Goal: Task Accomplishment & Management: Manage account settings

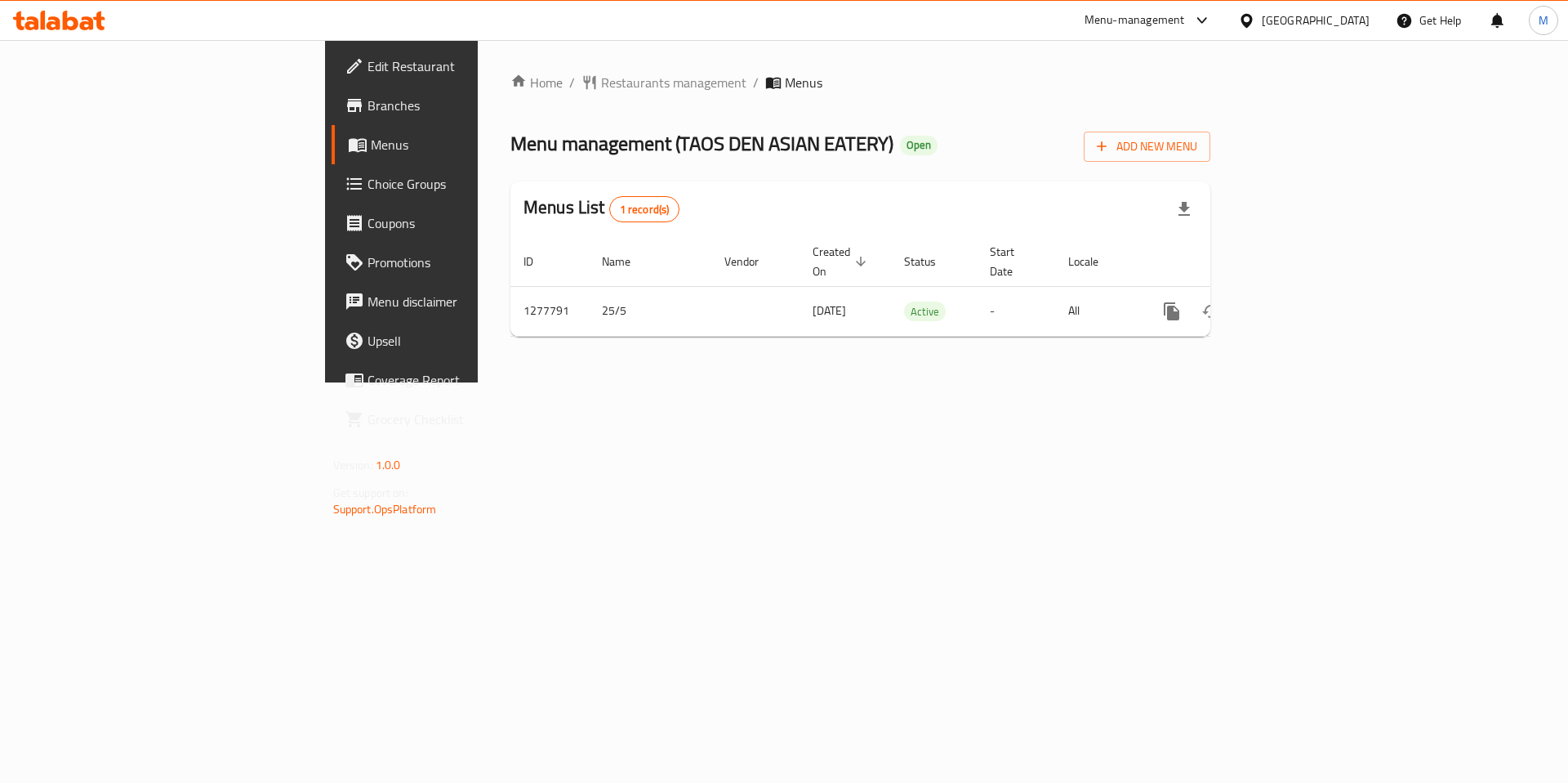
click at [367, 190] on span "Choice Groups" at bounding box center [471, 183] width 207 height 19
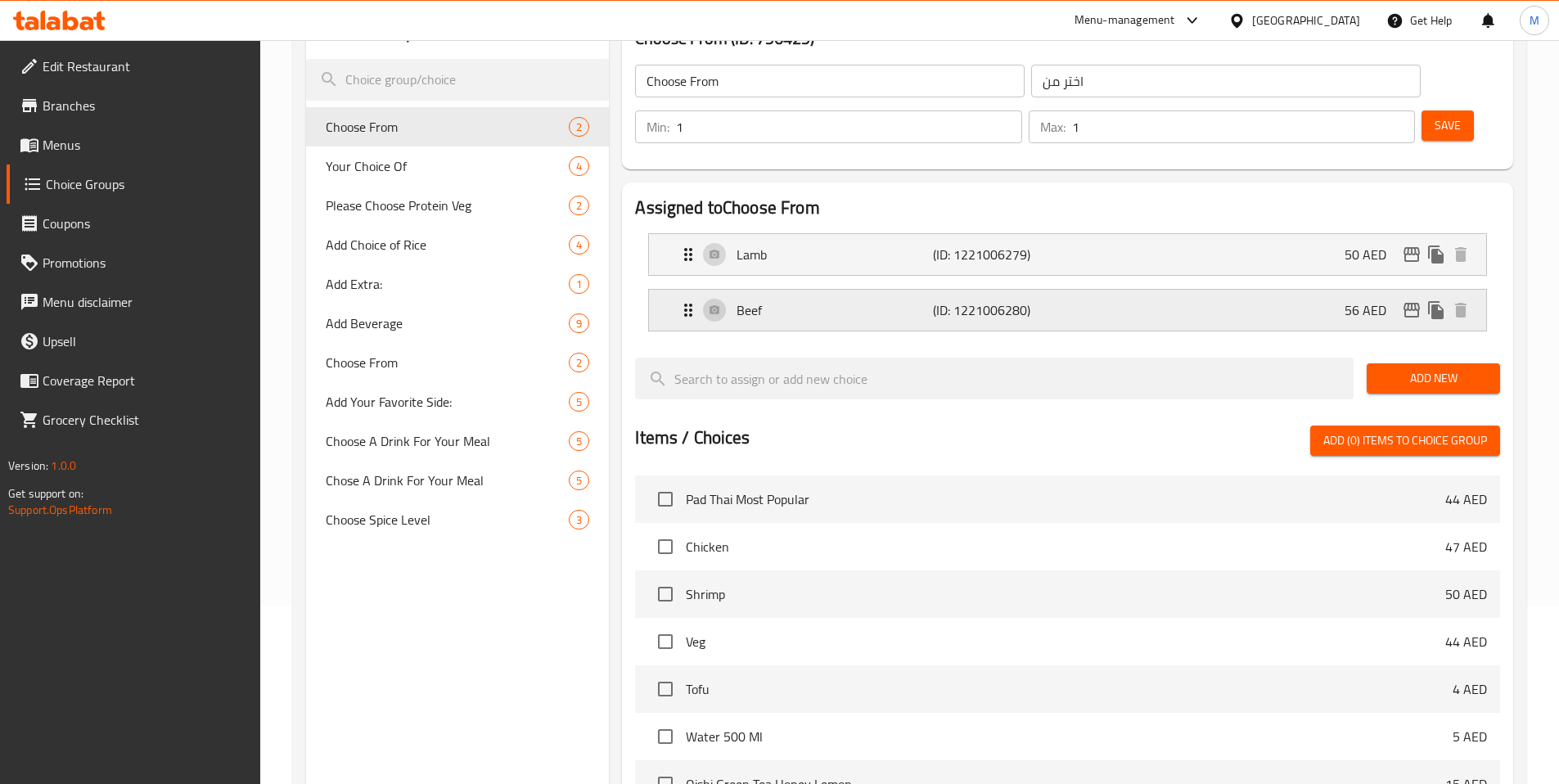
scroll to position [183, 0]
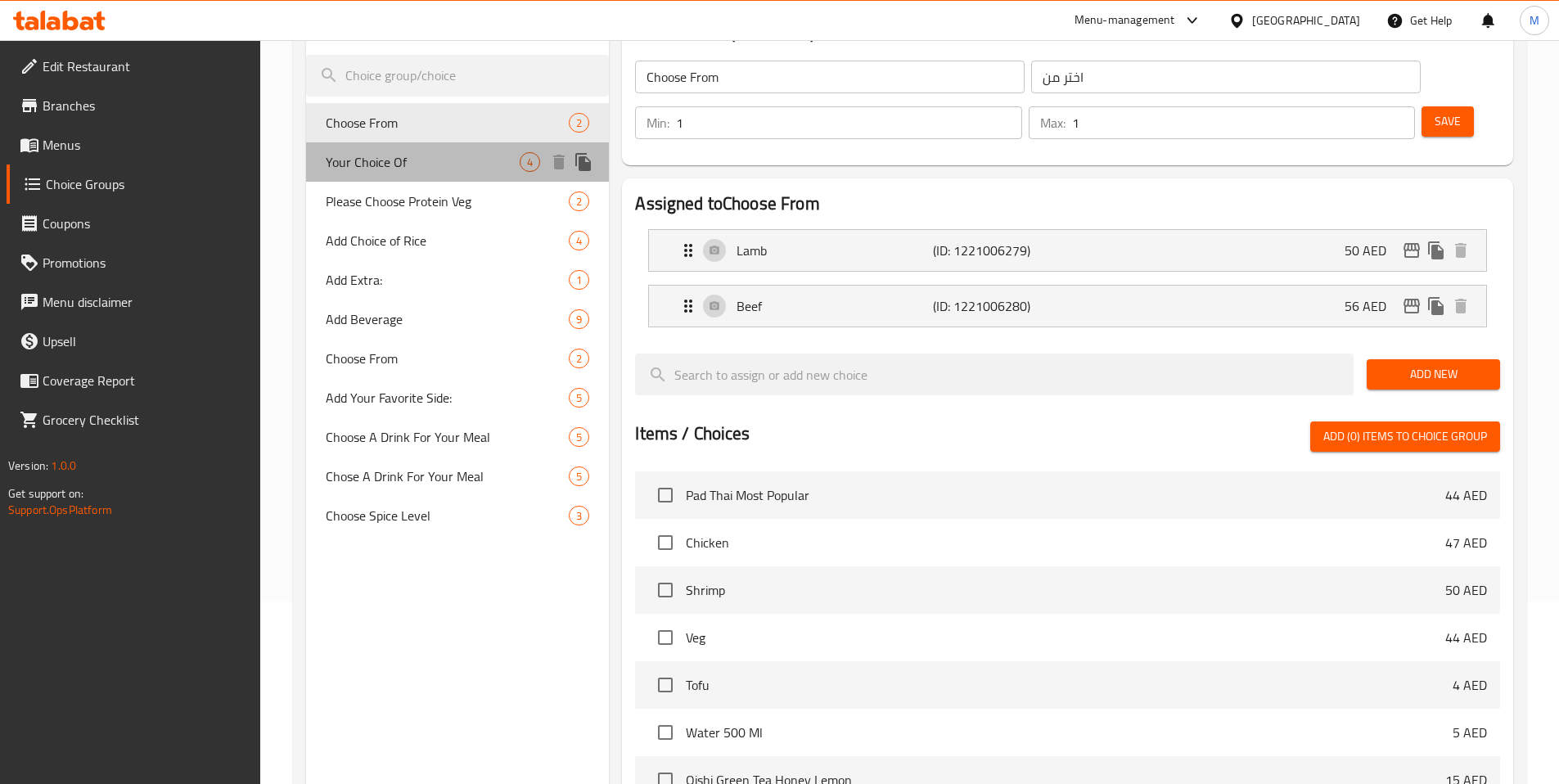
click at [453, 150] on div "Your Choice Of 4" at bounding box center [458, 162] width 304 height 40
type input "Your Choice Of"
type input "اختيارك من"
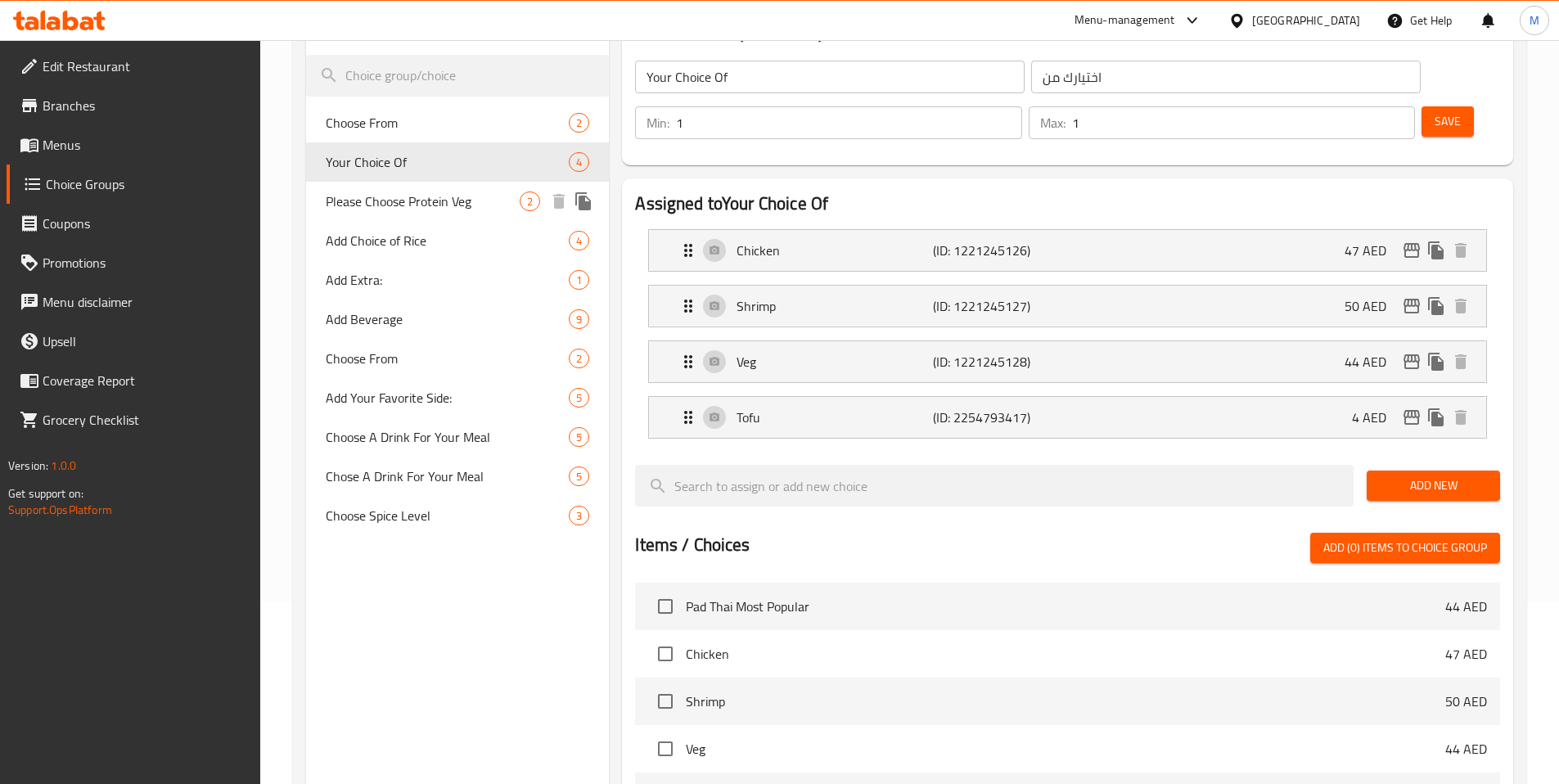
click at [438, 191] on span "Please Choose Protein Veg" at bounding box center [423, 201] width 195 height 19
type input "Please Choose Protein Veg"
type input "الرجاء اختيار البروتين النباتي"
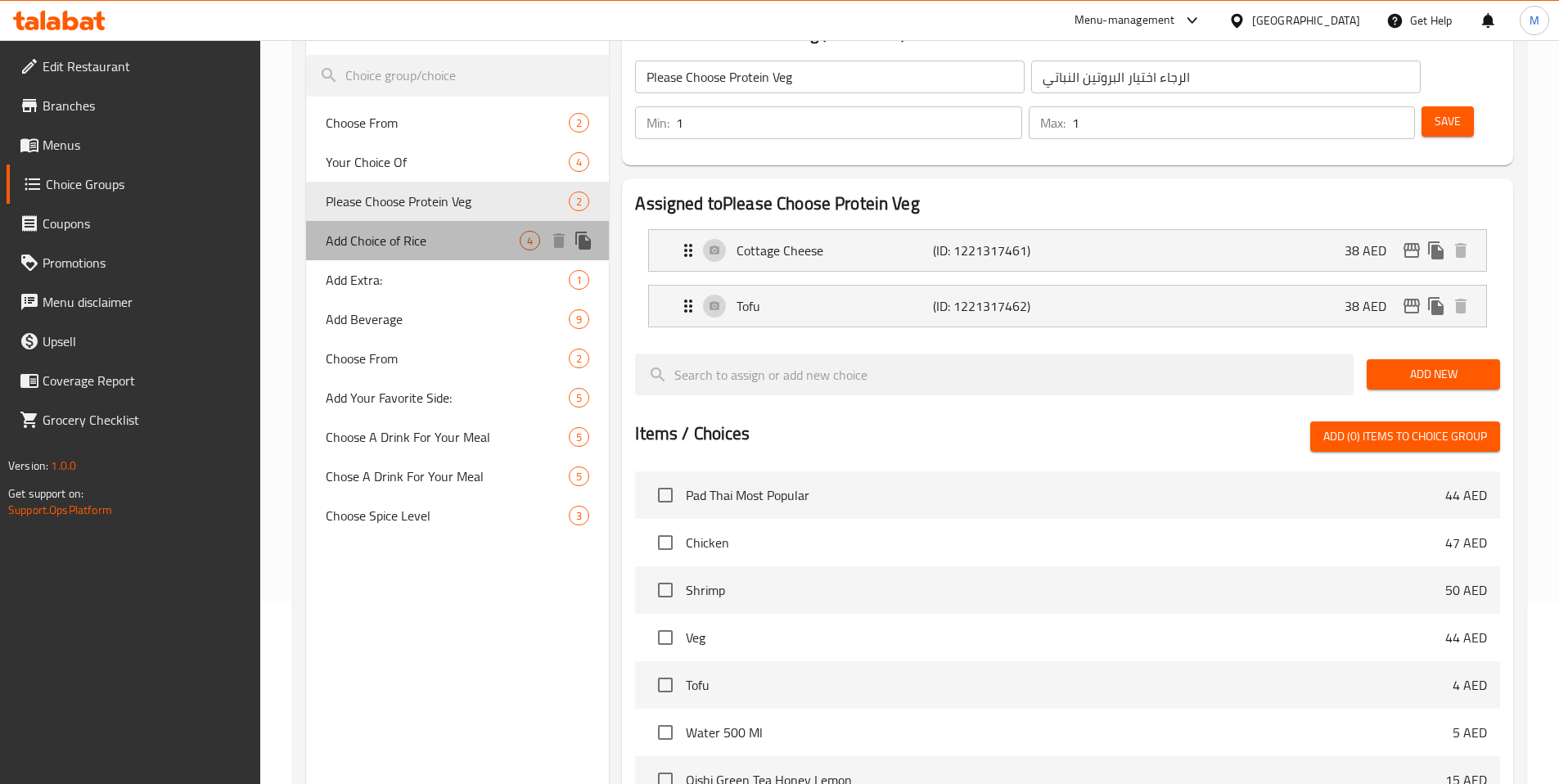
click at [430, 252] on div "Add Choice of Rice 4" at bounding box center [458, 241] width 304 height 40
type input "Add Choice of Rice"
type input "إضافة خيار الأرز:"
type input "0"
type input "3"
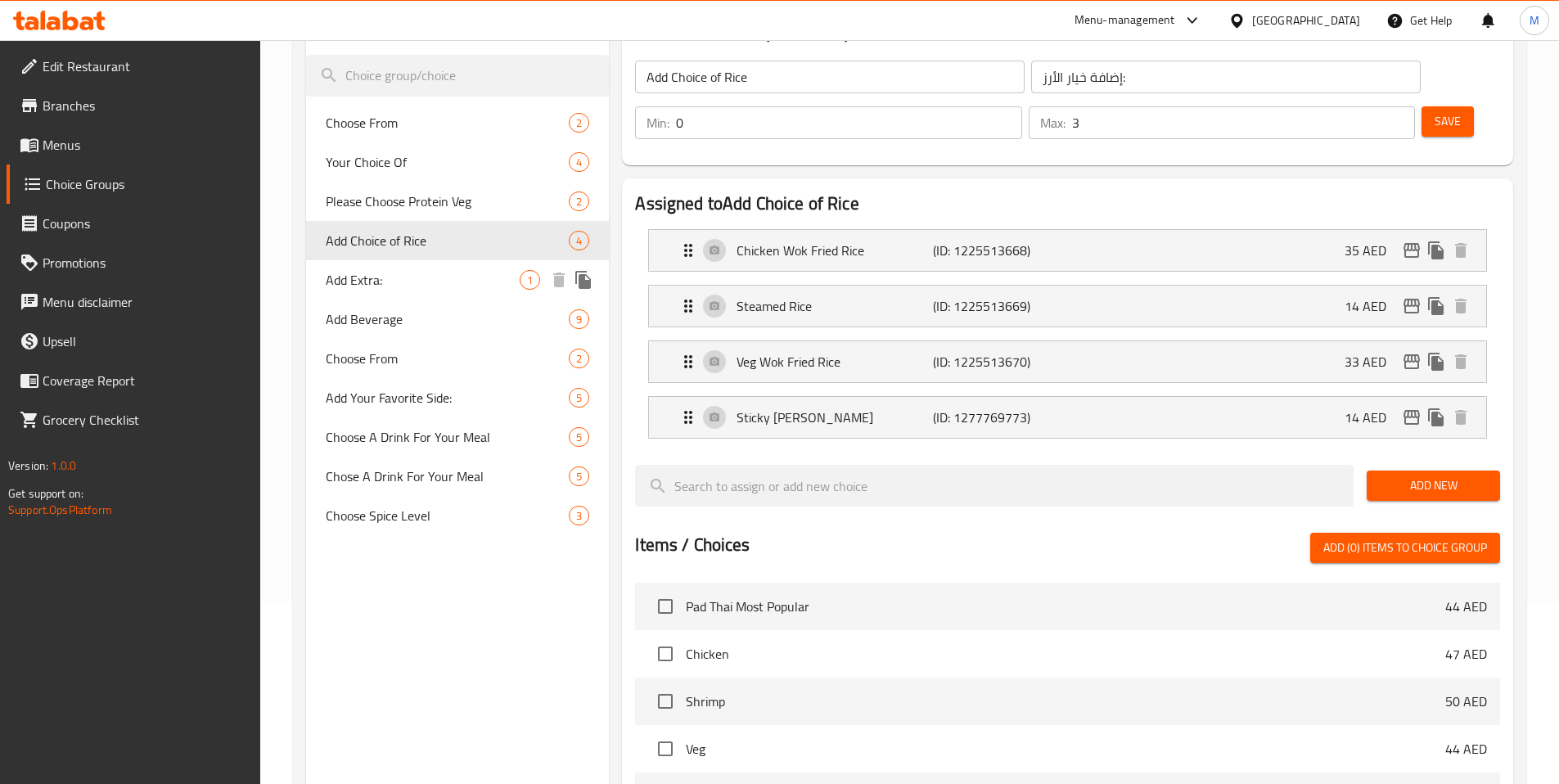
click at [431, 273] on span "Add Extra:" at bounding box center [423, 280] width 195 height 19
type input "Add Extra:"
type input "أضف المزيد:"
type input "1"
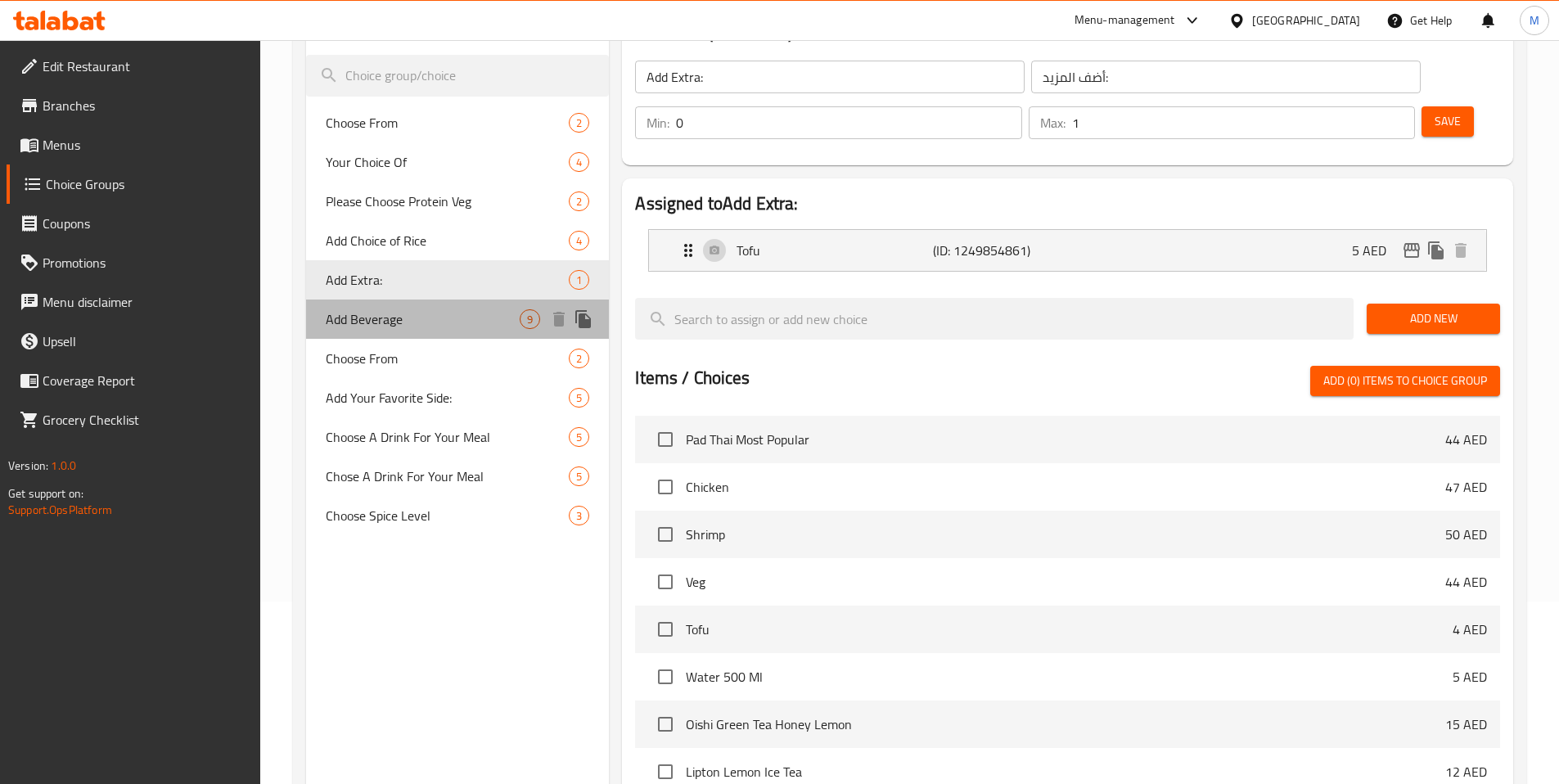
click at [423, 320] on span "Add Beverage" at bounding box center [423, 319] width 195 height 19
type input "Add Beverage"
type input "إضافة المشروبات"
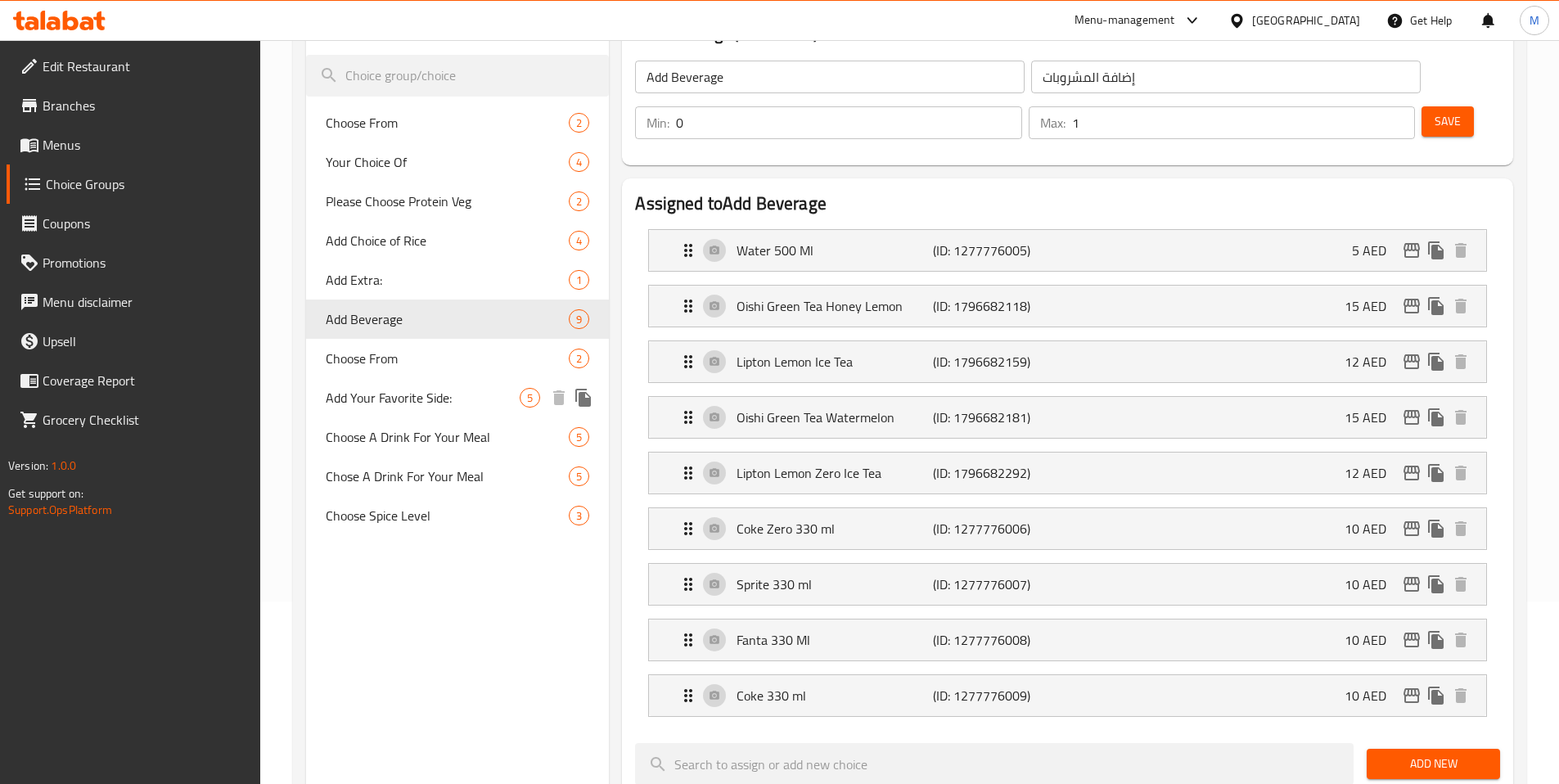
click at [424, 391] on span "Add Your Favorite Side:" at bounding box center [423, 398] width 195 height 19
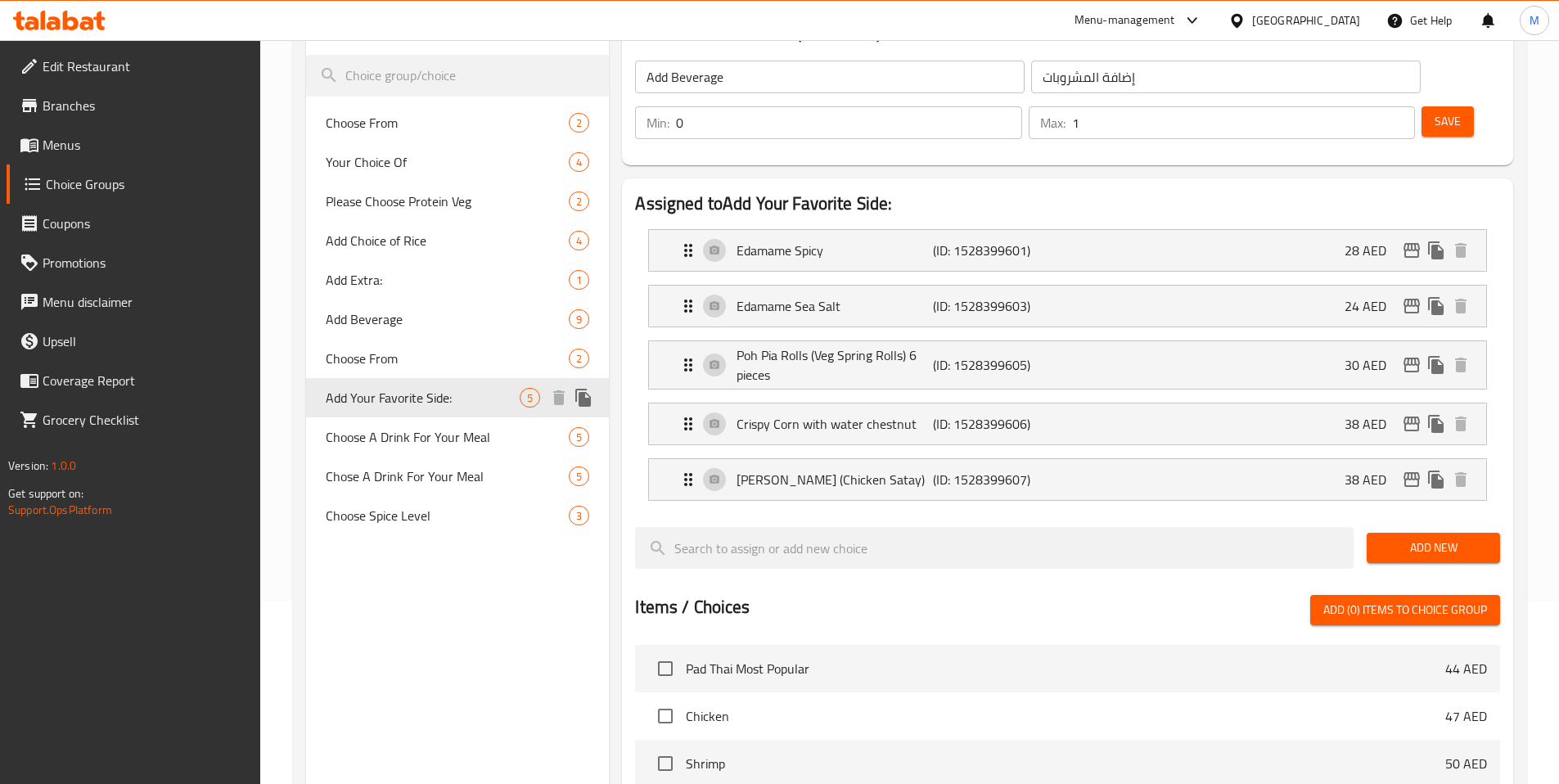
type input "Add Your Favorite Side:"
type input "أضف جانبك مفضل:"
type input "5"
click at [102, 147] on span "Menus" at bounding box center [144, 145] width 205 height 19
